Goal: Task Accomplishment & Management: Manage account settings

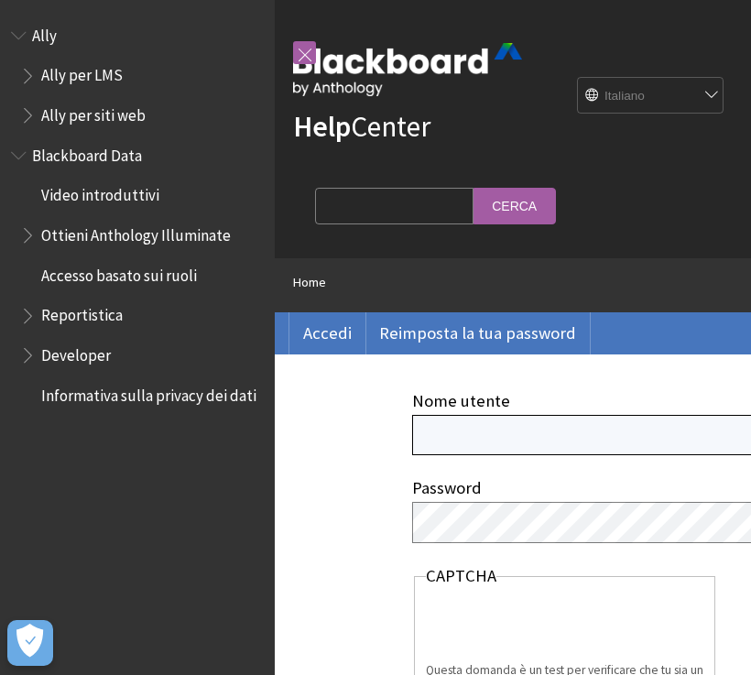
click at [500, 446] on input "Nome utente" at bounding box center [730, 434] width 637 height 39
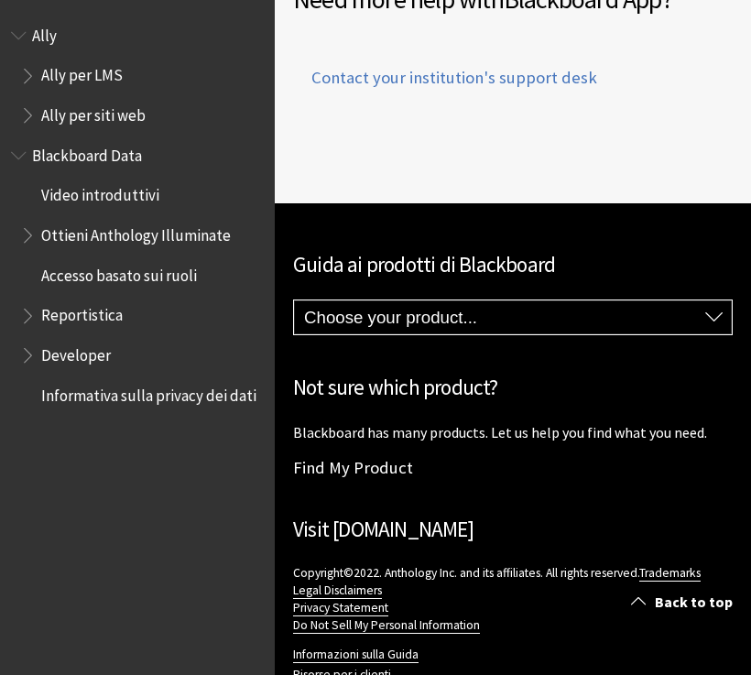
scroll to position [1651, 0]
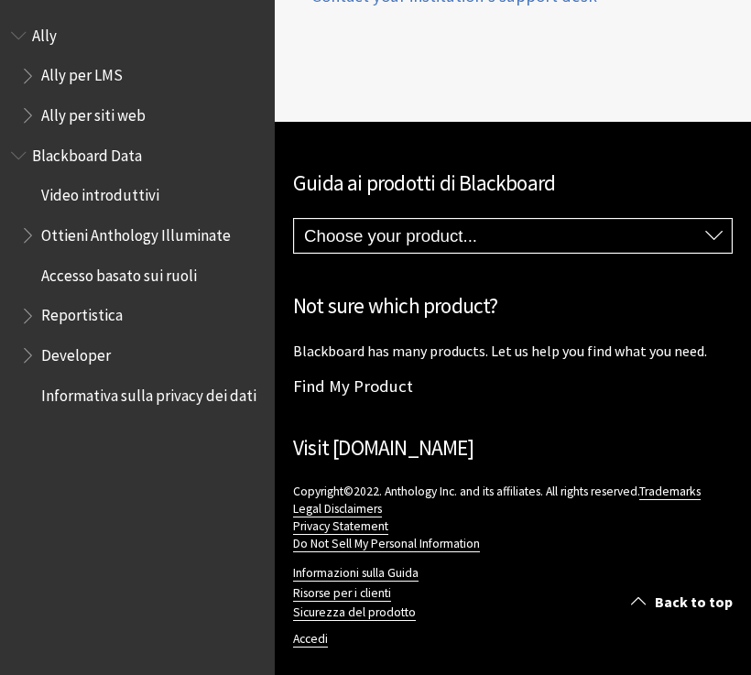
click at [303, 605] on link "Accedi" at bounding box center [310, 639] width 35 height 16
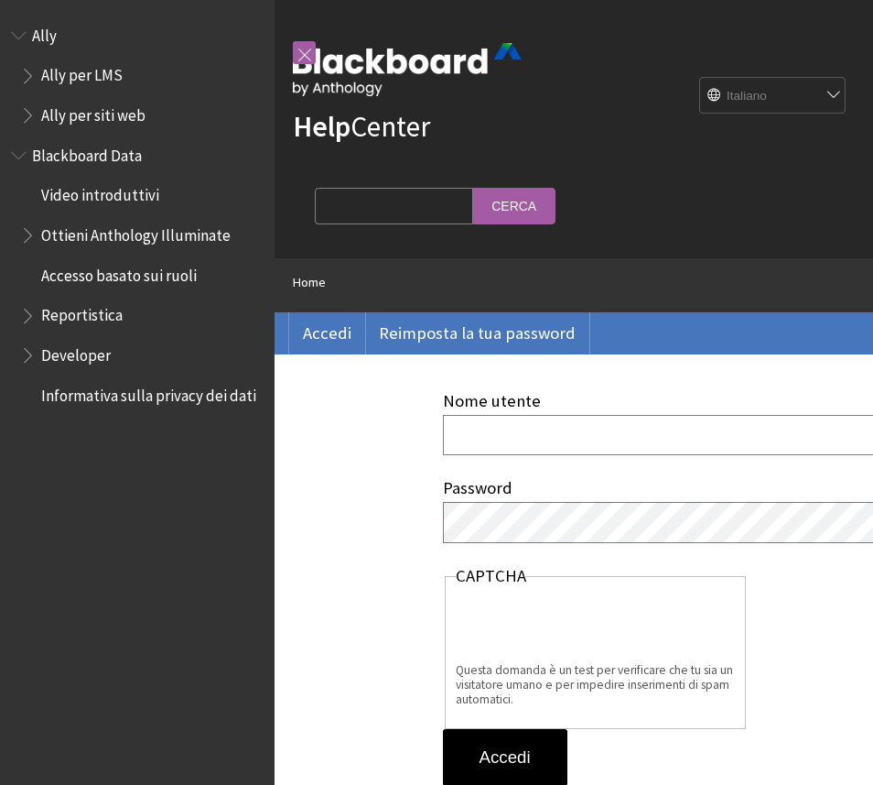
click at [581, 450] on input "Nome utente" at bounding box center [761, 434] width 637 height 39
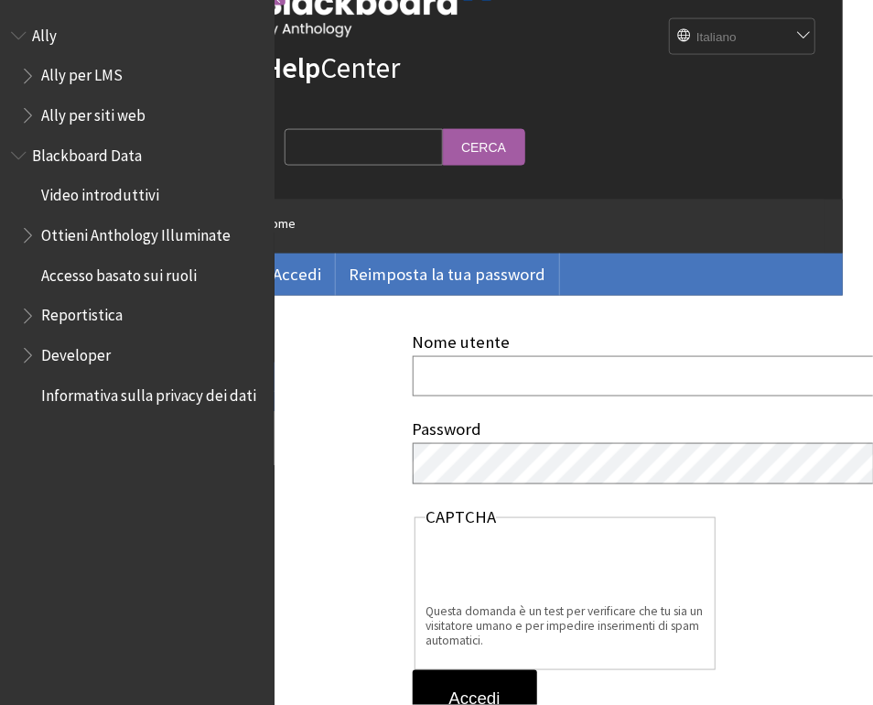
click at [541, 383] on input "Nome utente" at bounding box center [731, 375] width 637 height 39
click at [622, 382] on input "Nome utente" at bounding box center [730, 375] width 637 height 39
